Goal: Information Seeking & Learning: Learn about a topic

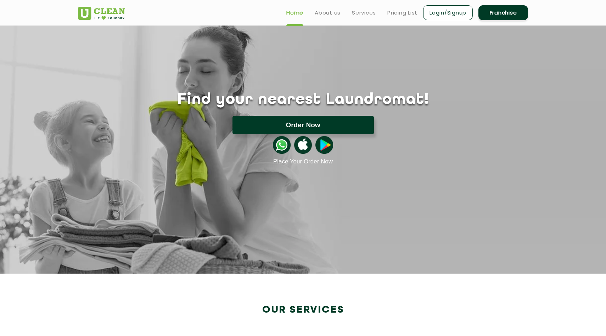
click at [301, 121] on button "Order Now" at bounding box center [302, 125] width 141 height 18
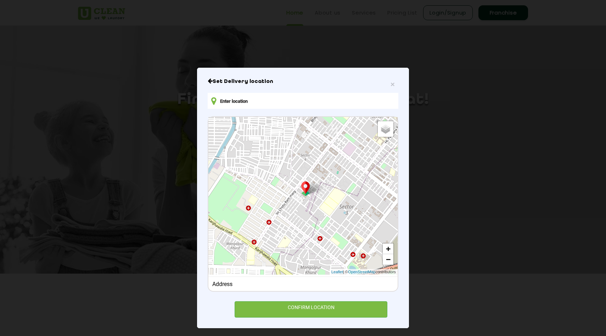
type input "[GEOGRAPHIC_DATA], [GEOGRAPHIC_DATA], [PERSON_NAME][GEOGRAPHIC_DATA], [GEOGRAPH…"
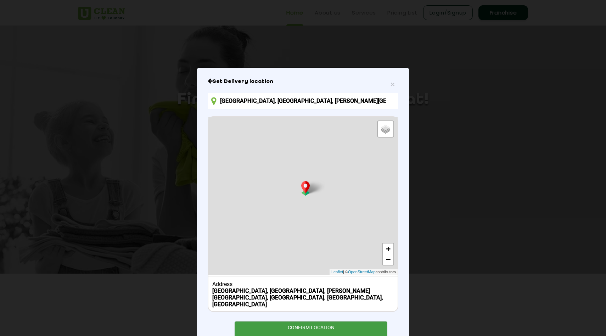
click at [304, 321] on div "CONFIRM LOCATION" at bounding box center [311, 329] width 153 height 16
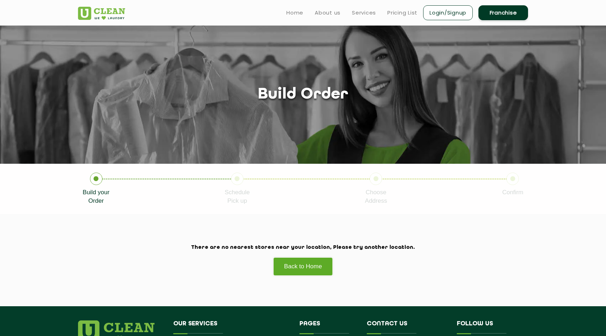
click at [241, 177] on icon at bounding box center [237, 179] width 12 height 12
click at [392, 5] on ul "Home About us Services Pricing List Login/Signup Franchise" at bounding box center [404, 12] width 247 height 17
click at [397, 12] on link "Pricing List" at bounding box center [402, 13] width 30 height 9
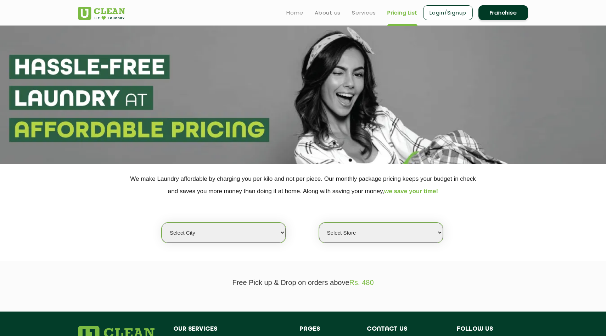
click at [237, 234] on select "Select city [GEOGRAPHIC_DATA] [GEOGRAPHIC_DATA] [GEOGRAPHIC_DATA] [GEOGRAPHIC_D…" at bounding box center [224, 233] width 124 height 20
click at [162, 223] on select "Select city [GEOGRAPHIC_DATA] [GEOGRAPHIC_DATA] [GEOGRAPHIC_DATA] [GEOGRAPHIC_D…" at bounding box center [224, 233] width 124 height 20
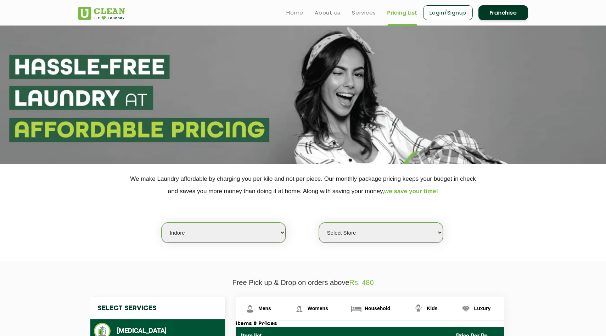
click at [350, 235] on select "Select Store" at bounding box center [381, 233] width 124 height 20
click at [319, 223] on select "Select Store" at bounding box center [381, 233] width 124 height 20
click at [365, 238] on select "Select Store" at bounding box center [381, 233] width 124 height 20
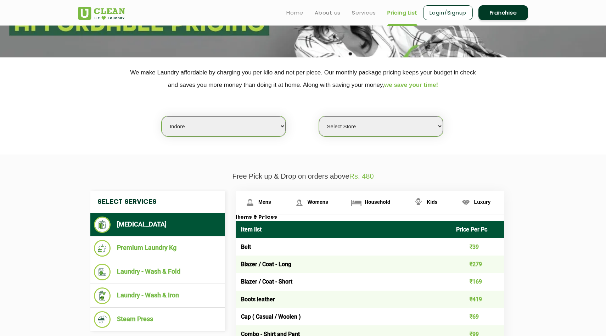
scroll to position [101, 0]
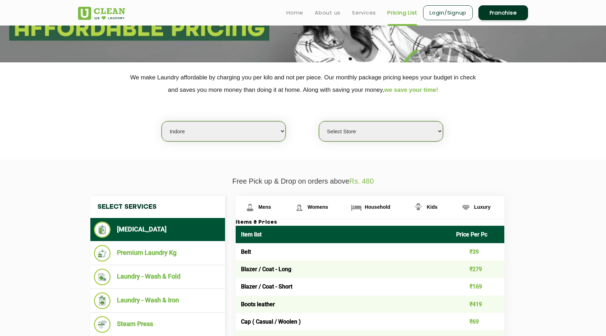
click at [237, 137] on select "Select city [GEOGRAPHIC_DATA] [GEOGRAPHIC_DATA] [GEOGRAPHIC_DATA] [GEOGRAPHIC_D…" at bounding box center [224, 131] width 124 height 20
select select "6"
click at [162, 121] on select "Select city [GEOGRAPHIC_DATA] [GEOGRAPHIC_DATA] [GEOGRAPHIC_DATA] [GEOGRAPHIC_D…" at bounding box center [224, 131] width 124 height 20
click at [351, 135] on select "Select Store [GEOGRAPHIC_DATA] [GEOGRAPHIC_DATA] UClean KR [GEOGRAPHIC_DATA] [G…" at bounding box center [381, 131] width 124 height 20
select select "450"
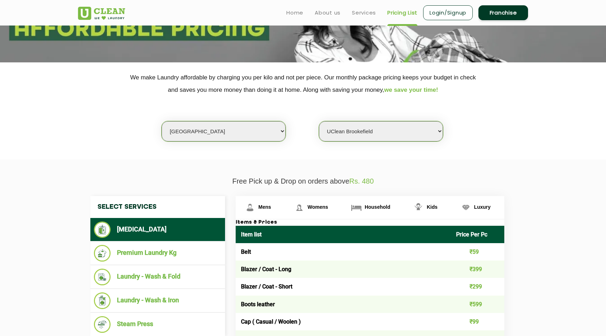
click at [319, 121] on select "Select Store [GEOGRAPHIC_DATA] [GEOGRAPHIC_DATA] UClean KR [GEOGRAPHIC_DATA] [G…" at bounding box center [381, 131] width 124 height 20
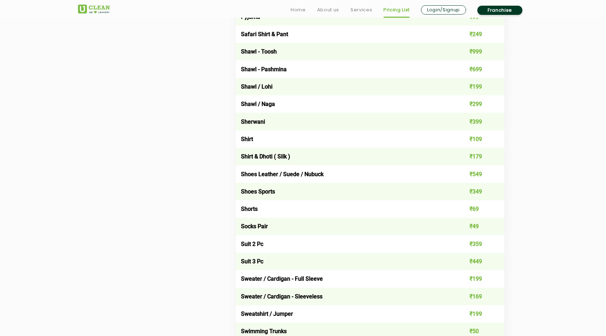
scroll to position [967, 0]
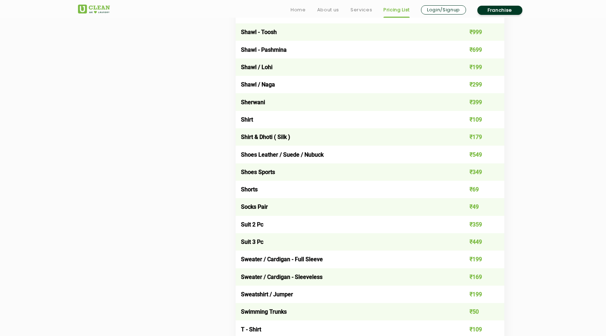
click at [477, 189] on td "₹69" at bounding box center [478, 189] width 54 height 17
drag, startPoint x: 240, startPoint y: 205, endPoint x: 488, endPoint y: 205, distance: 247.7
click at [488, 205] on tr "Socks Pair ₹49" at bounding box center [370, 206] width 269 height 17
click at [488, 205] on td "₹49" at bounding box center [478, 206] width 54 height 17
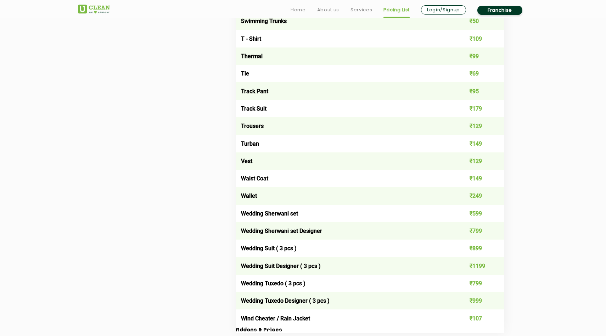
scroll to position [1261, 0]
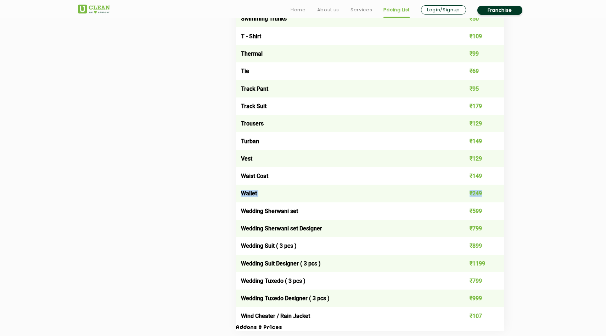
drag, startPoint x: 241, startPoint y: 192, endPoint x: 484, endPoint y: 190, distance: 243.1
click at [485, 190] on tr "Wallet ₹249" at bounding box center [370, 193] width 269 height 17
click at [484, 190] on td "₹249" at bounding box center [478, 193] width 54 height 17
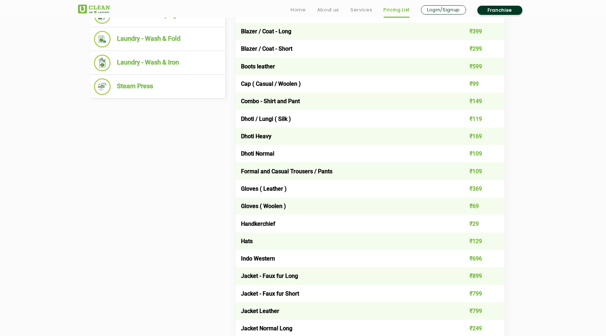
scroll to position [342, 0]
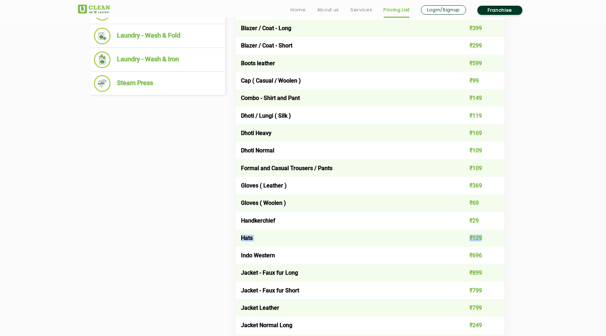
drag, startPoint x: 239, startPoint y: 238, endPoint x: 488, endPoint y: 240, distance: 249.5
click at [488, 240] on tr "Hats ₹129" at bounding box center [370, 237] width 269 height 17
drag, startPoint x: 242, startPoint y: 187, endPoint x: 495, endPoint y: 185, distance: 252.7
click at [496, 185] on tr "Gloves ( Leather ) ₹369" at bounding box center [370, 185] width 269 height 17
click at [495, 185] on td "₹369" at bounding box center [478, 185] width 54 height 17
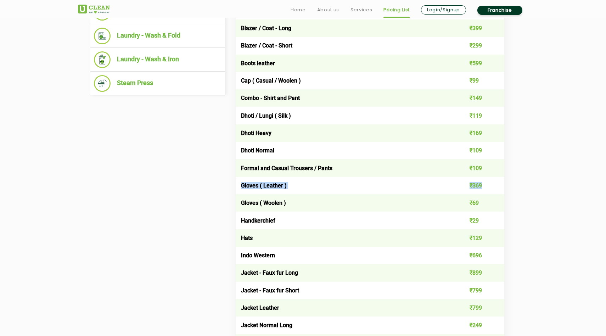
drag, startPoint x: 486, startPoint y: 184, endPoint x: 237, endPoint y: 179, distance: 248.8
click at [237, 179] on tr "Gloves ( Leather ) ₹369" at bounding box center [370, 185] width 269 height 17
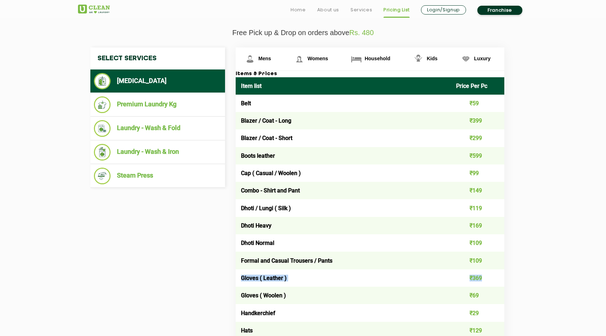
scroll to position [252, 0]
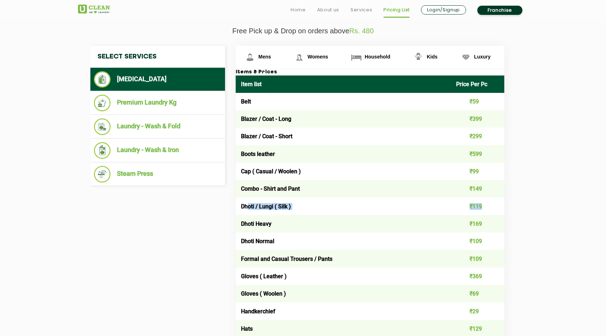
drag, startPoint x: 246, startPoint y: 206, endPoint x: 490, endPoint y: 203, distance: 243.5
click at [490, 203] on tr "Dhoti / Lungi ( Silk ) ₹119" at bounding box center [370, 205] width 269 height 17
drag, startPoint x: 240, startPoint y: 224, endPoint x: 480, endPoint y: 240, distance: 240.4
click at [480, 240] on td "₹109" at bounding box center [478, 240] width 54 height 17
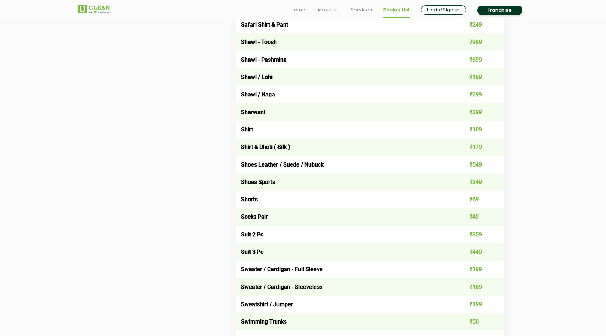
scroll to position [957, 0]
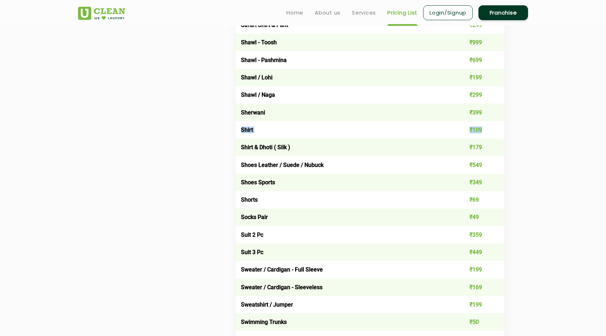
drag, startPoint x: 241, startPoint y: 132, endPoint x: 485, endPoint y: 127, distance: 243.9
click at [484, 127] on tr "Shirt ₹109" at bounding box center [370, 129] width 269 height 17
click at [485, 127] on td "₹109" at bounding box center [478, 129] width 54 height 17
drag, startPoint x: 485, startPoint y: 127, endPoint x: 244, endPoint y: 128, distance: 240.6
click at [244, 128] on tr "Shirt ₹109" at bounding box center [370, 129] width 269 height 17
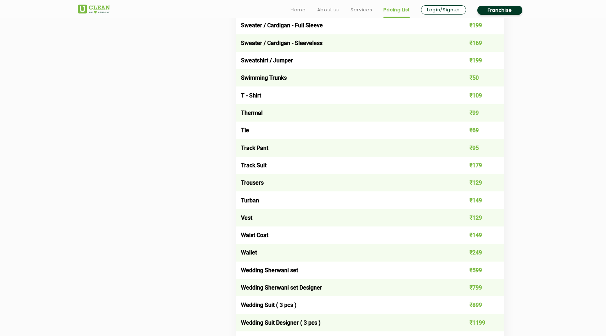
scroll to position [1459, 0]
